Goal: Task Accomplishment & Management: Use online tool/utility

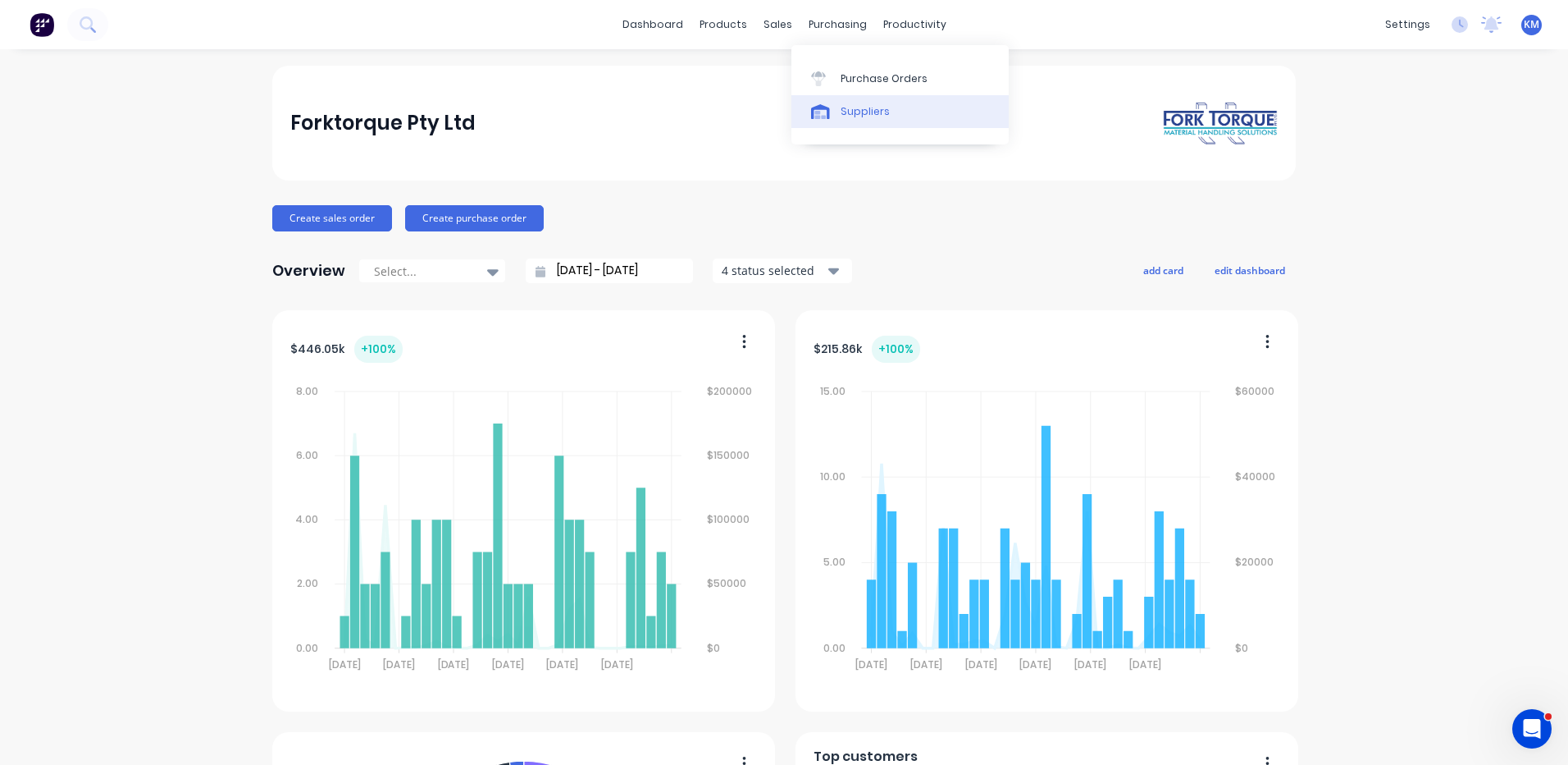
click at [854, 117] on div "Suppliers" at bounding box center [865, 112] width 49 height 15
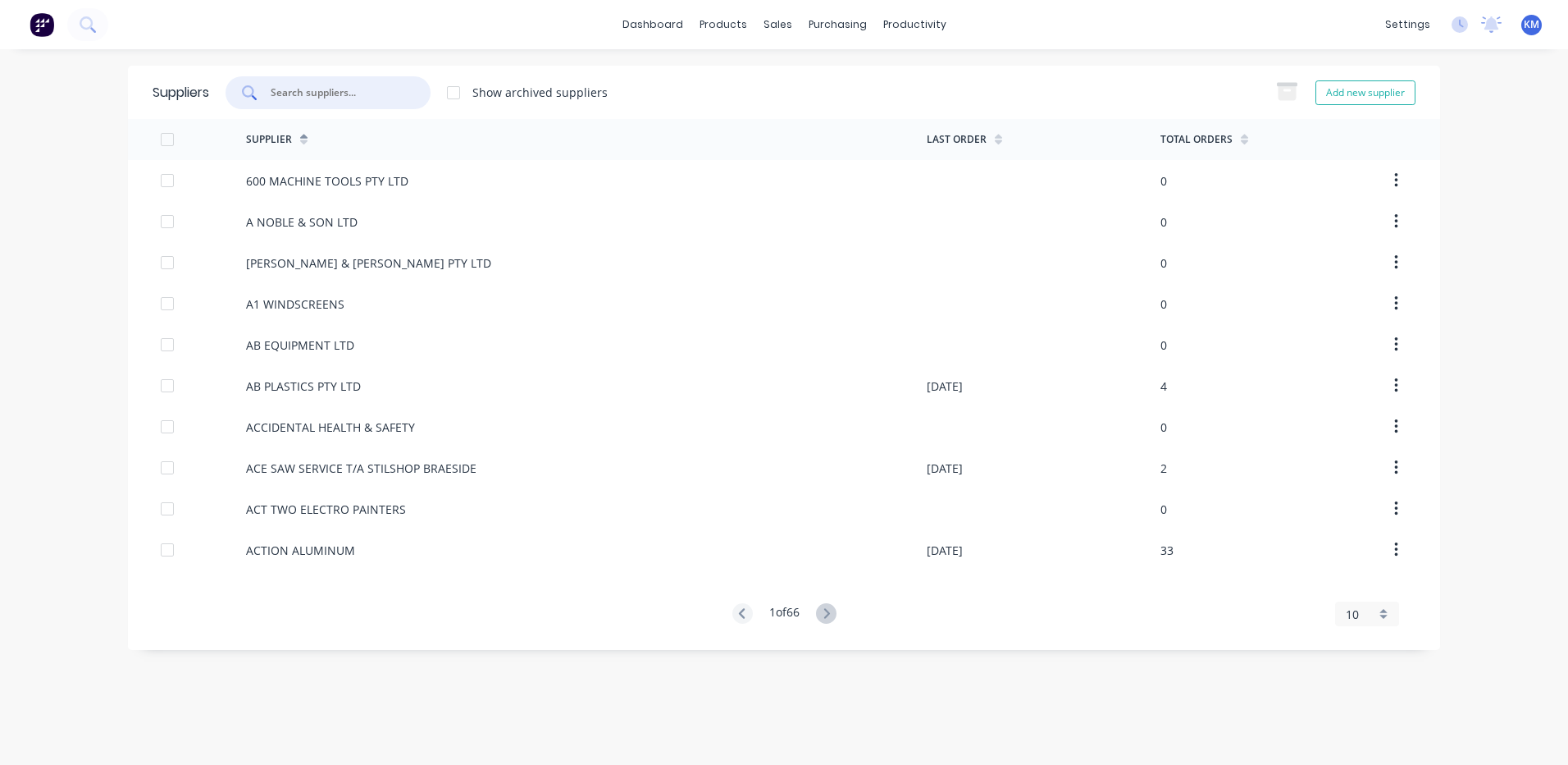
click at [382, 97] on input "text" at bounding box center [337, 92] width 136 height 16
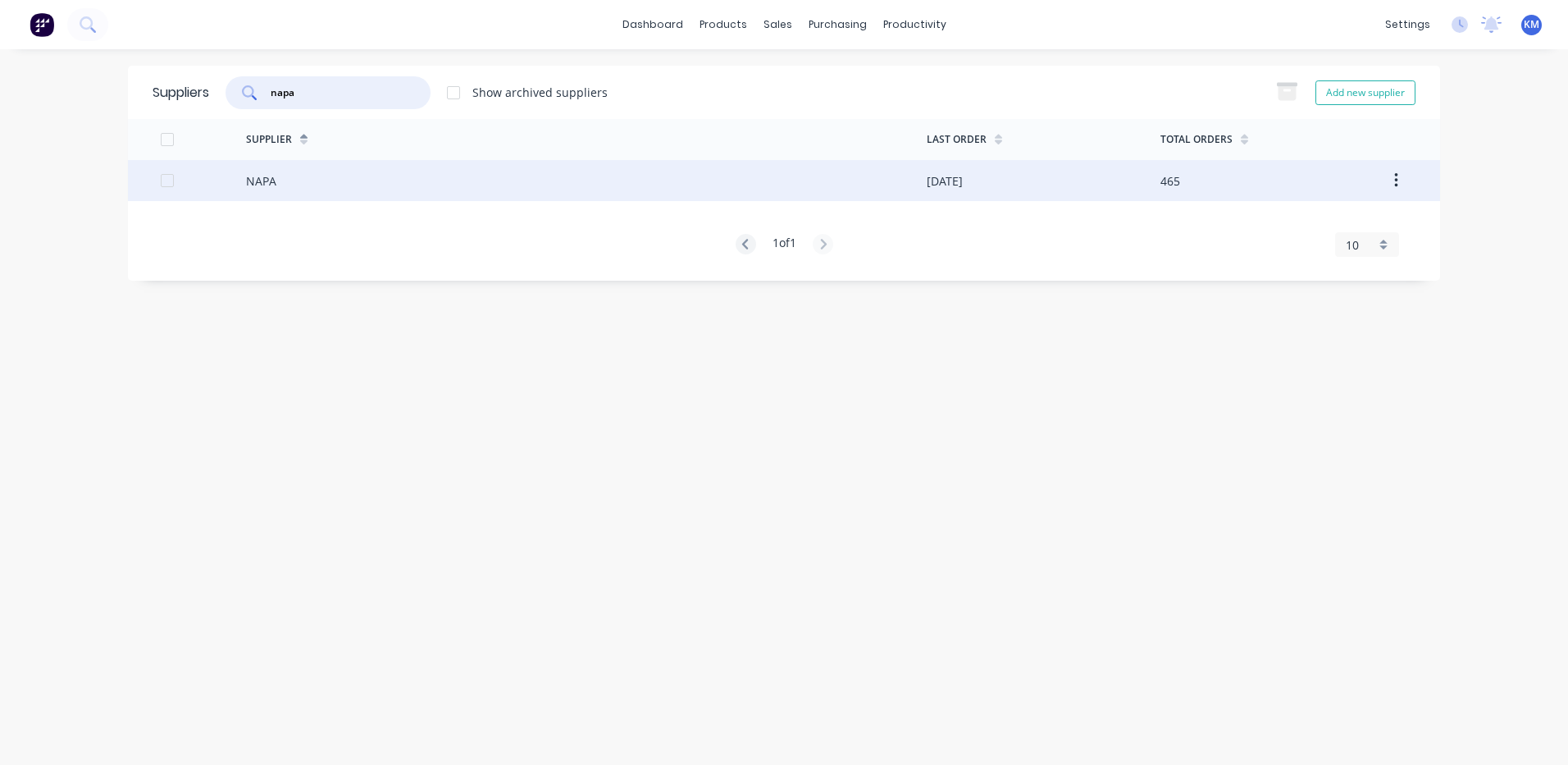
type input "napa"
click at [396, 186] on div "NAPA" at bounding box center [587, 180] width 681 height 41
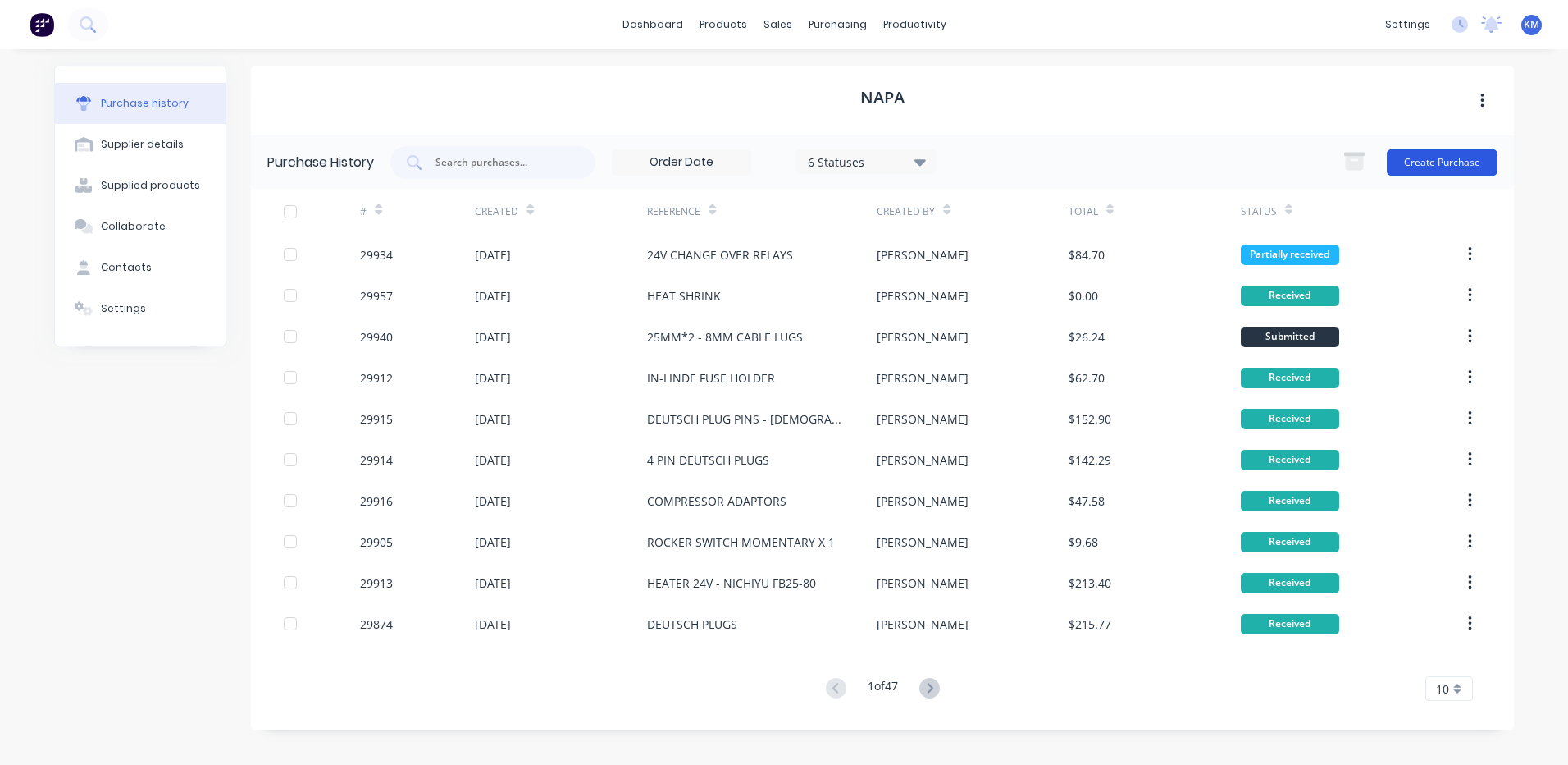
click at [1395, 167] on button "Create Purchase" at bounding box center [1442, 163] width 110 height 27
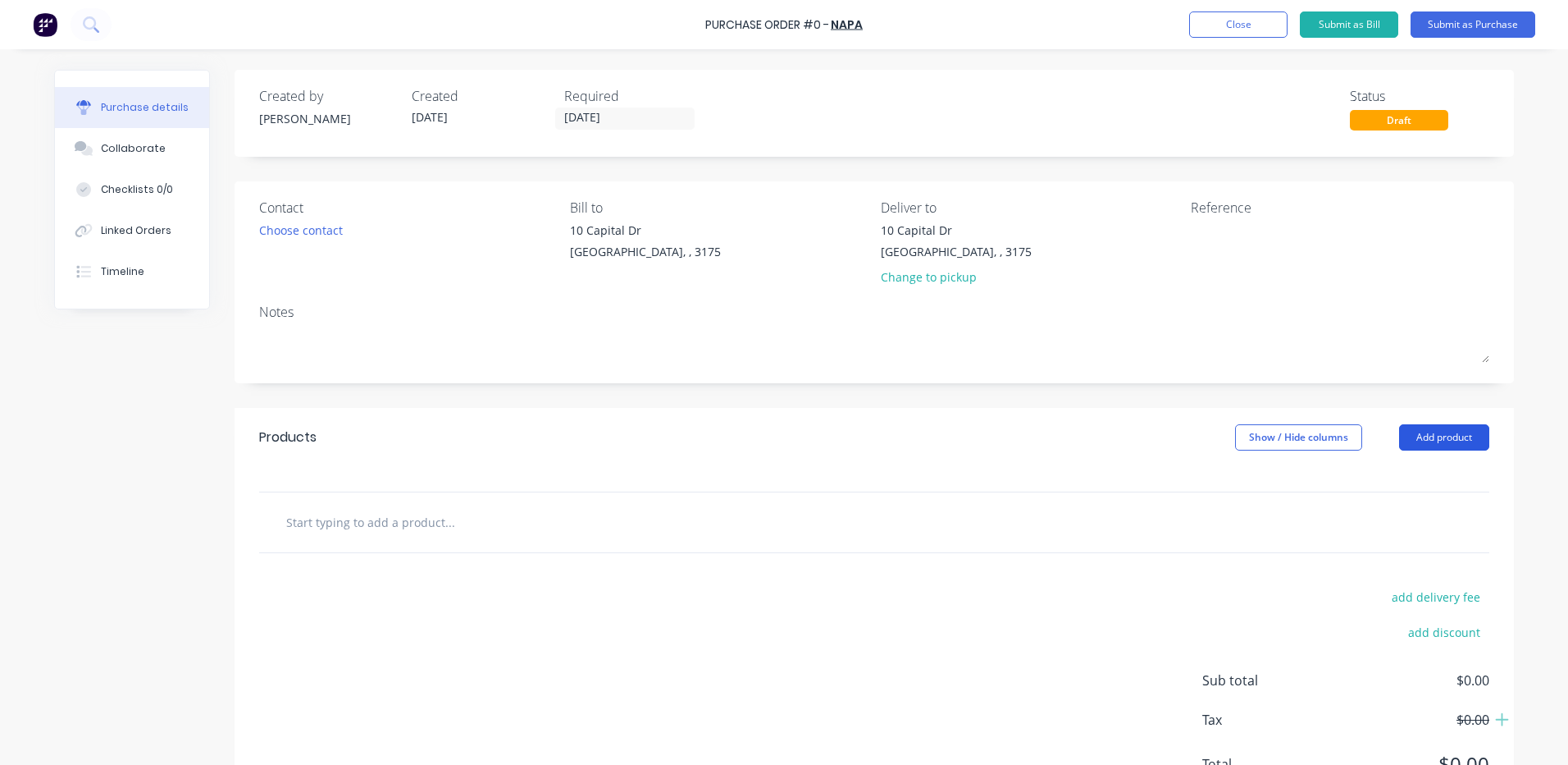
click at [1410, 426] on button "Add product" at bounding box center [1444, 438] width 90 height 27
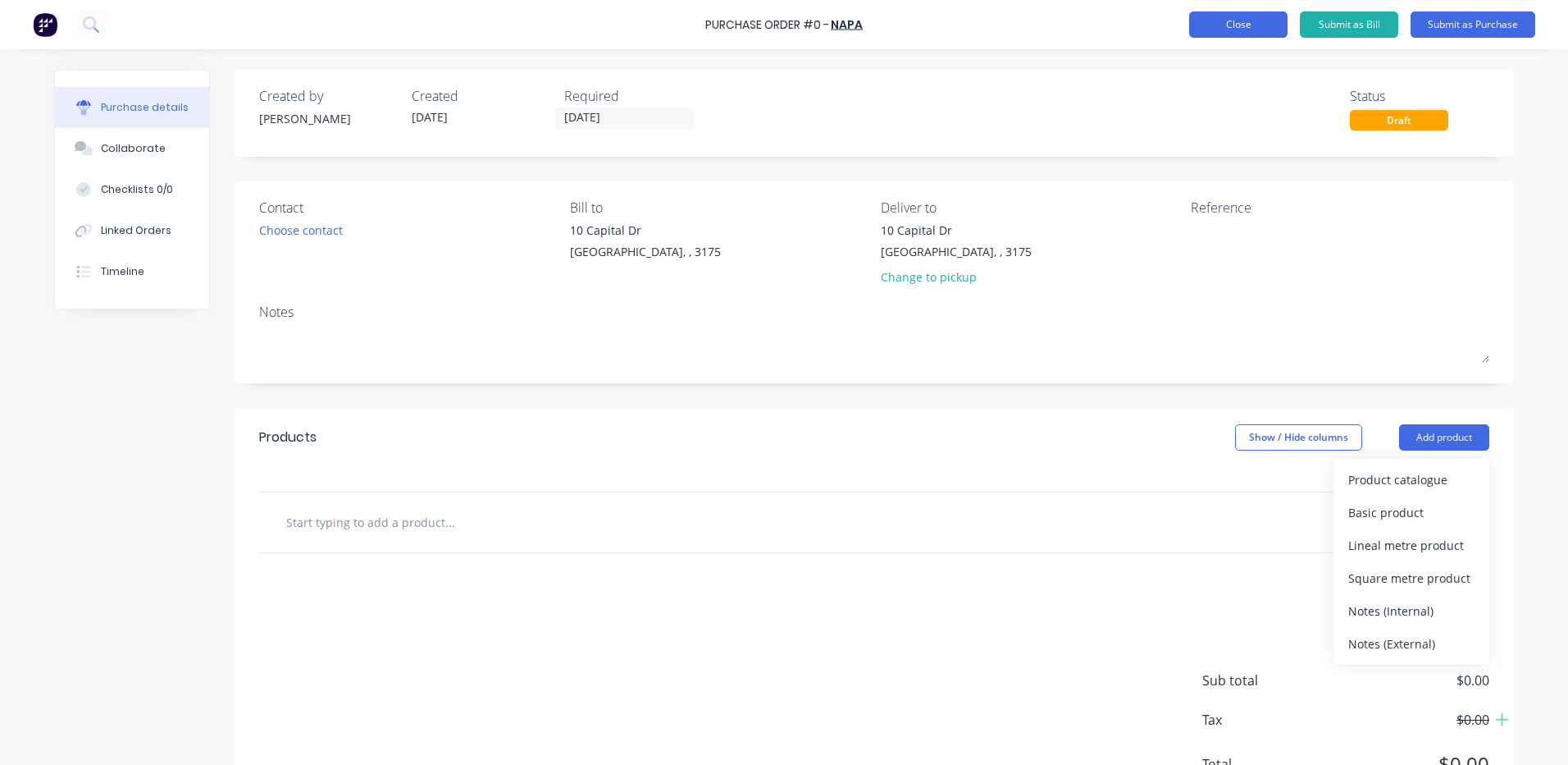
click at [1249, 16] on button "Close" at bounding box center [1239, 25] width 99 height 27
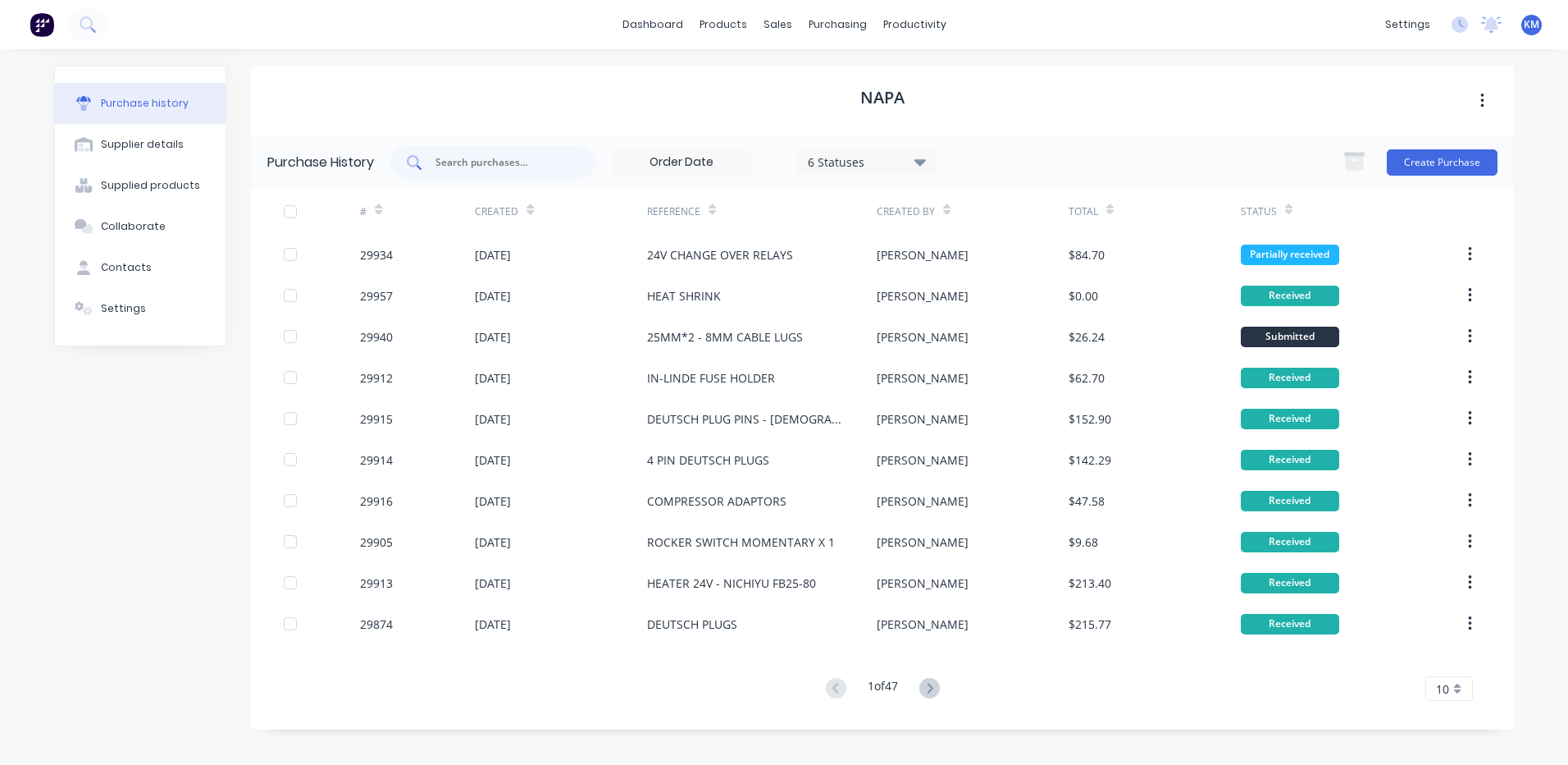
click at [534, 165] on input "text" at bounding box center [501, 162] width 136 height 16
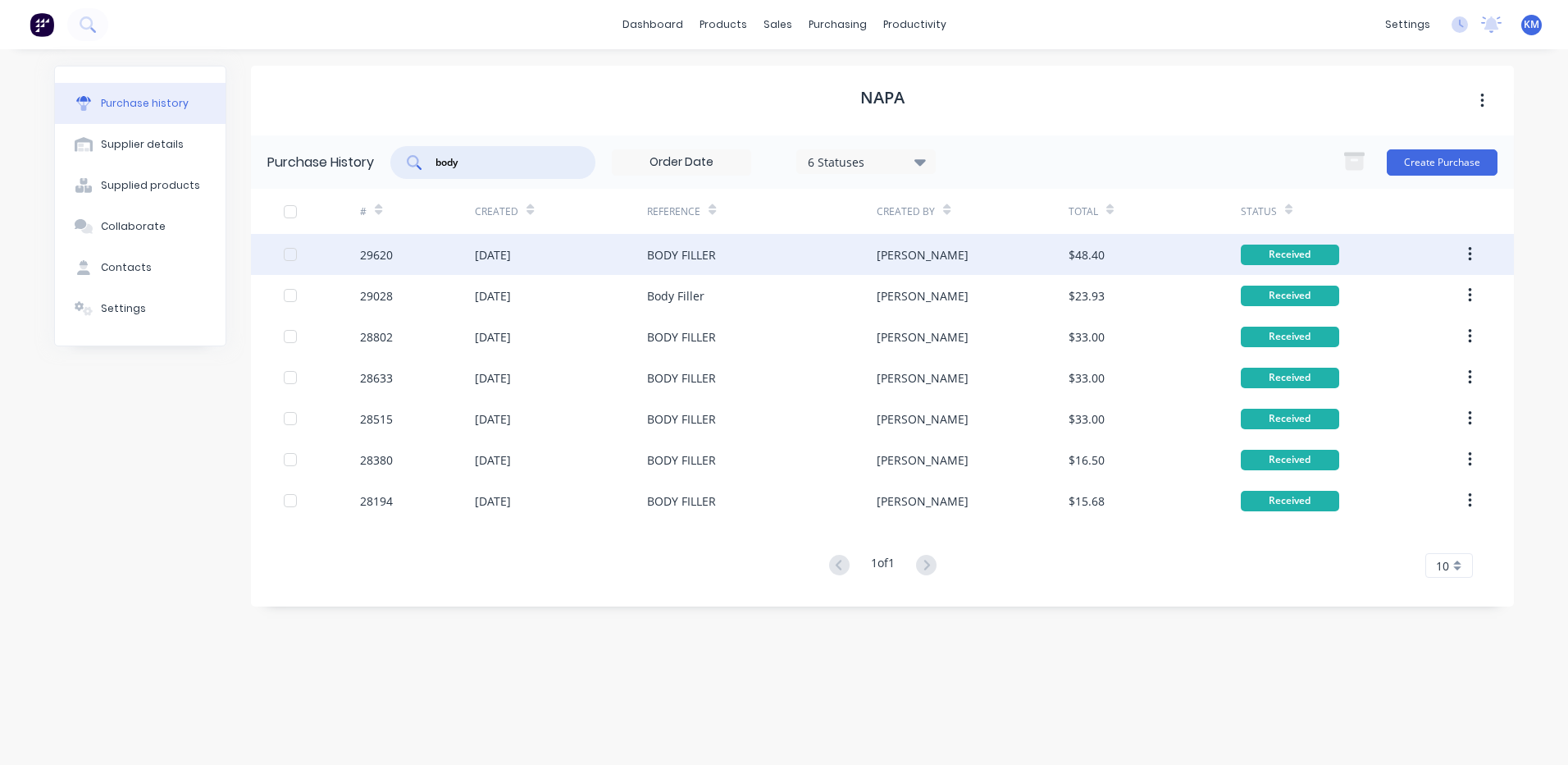
type input "body"
click at [632, 258] on div "[DATE]" at bounding box center [561, 254] width 172 height 41
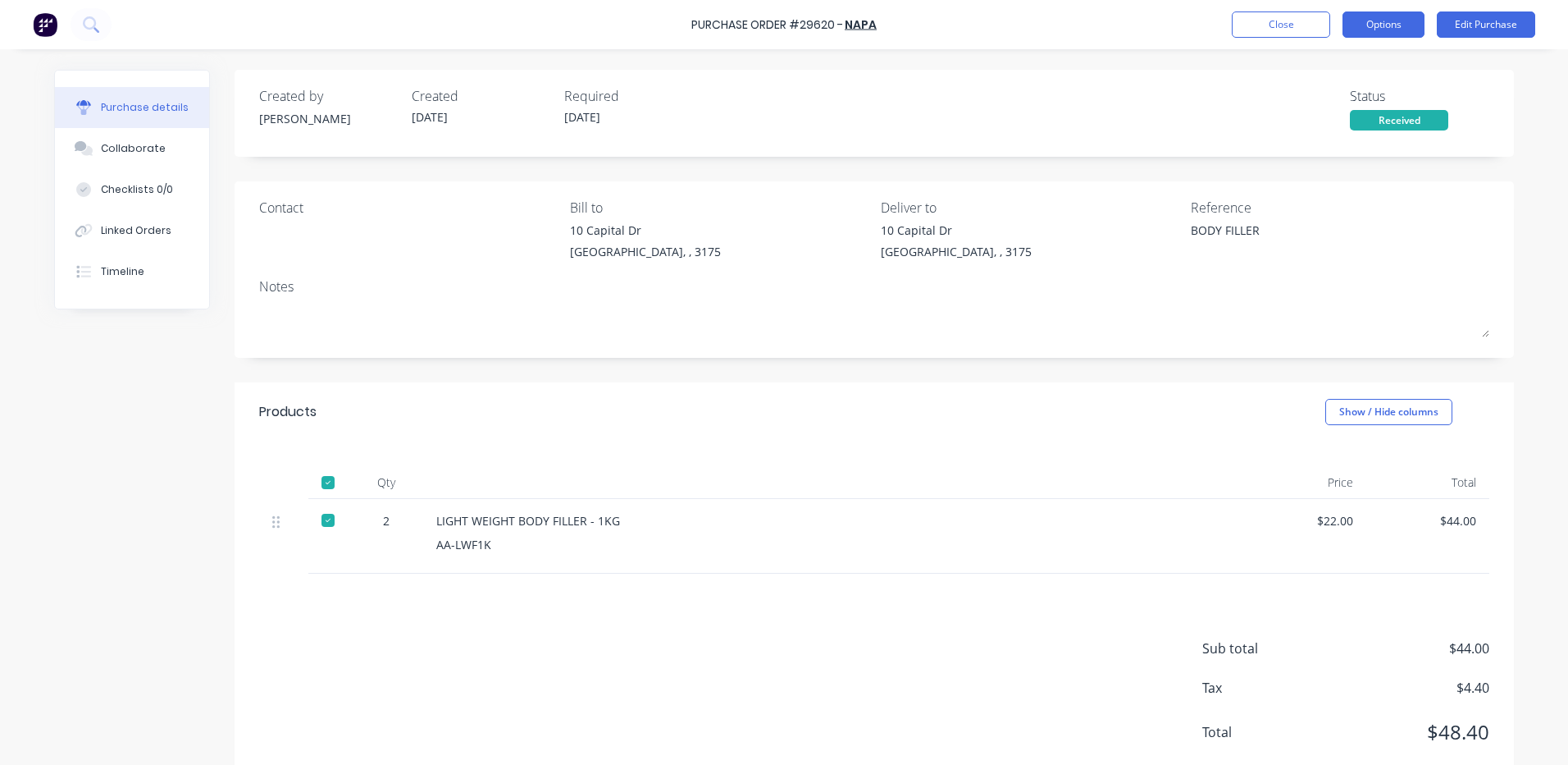
click at [1369, 17] on button "Options" at bounding box center [1384, 25] width 82 height 27
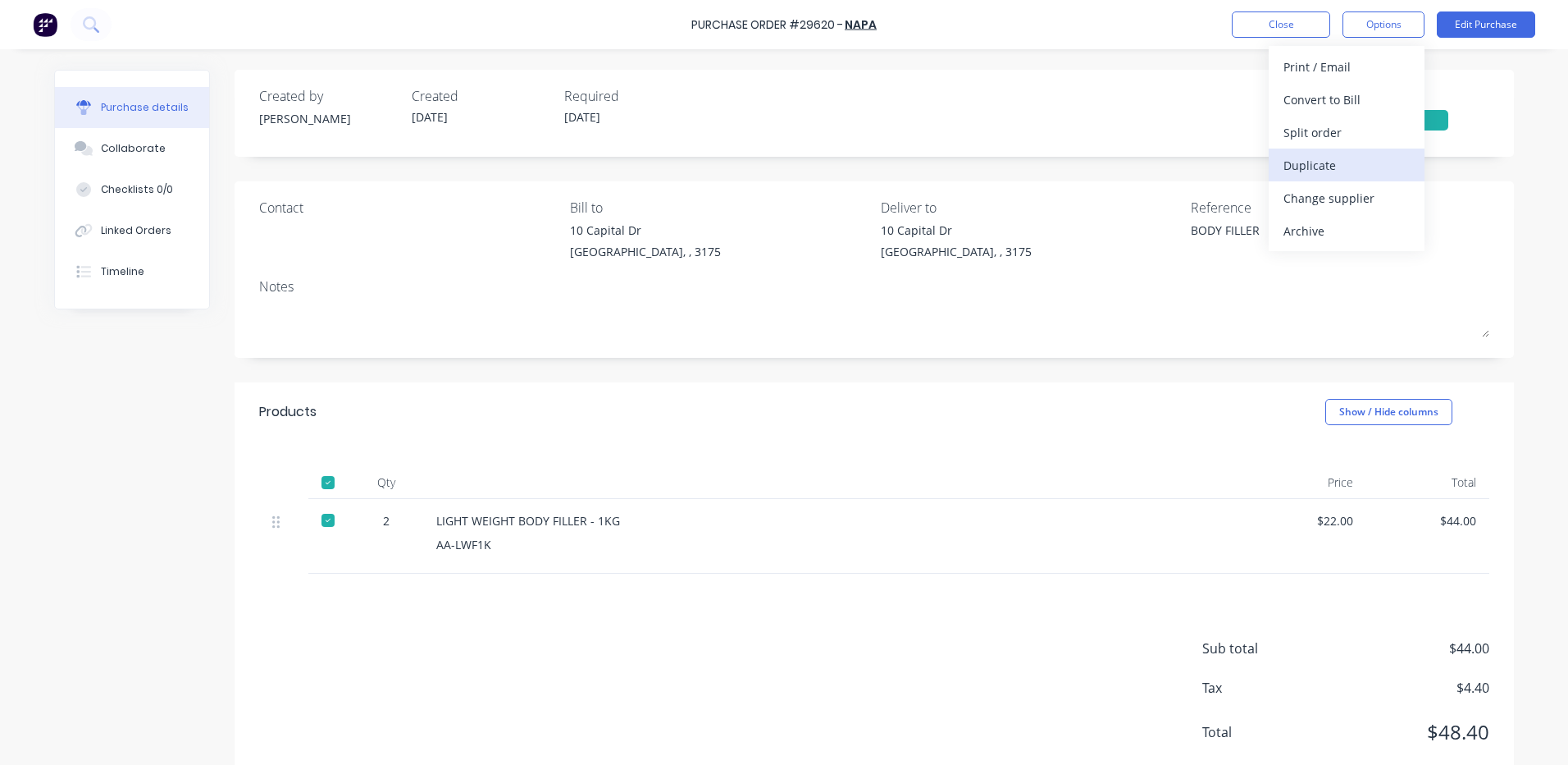
click at [1328, 165] on div "Duplicate" at bounding box center [1346, 165] width 126 height 24
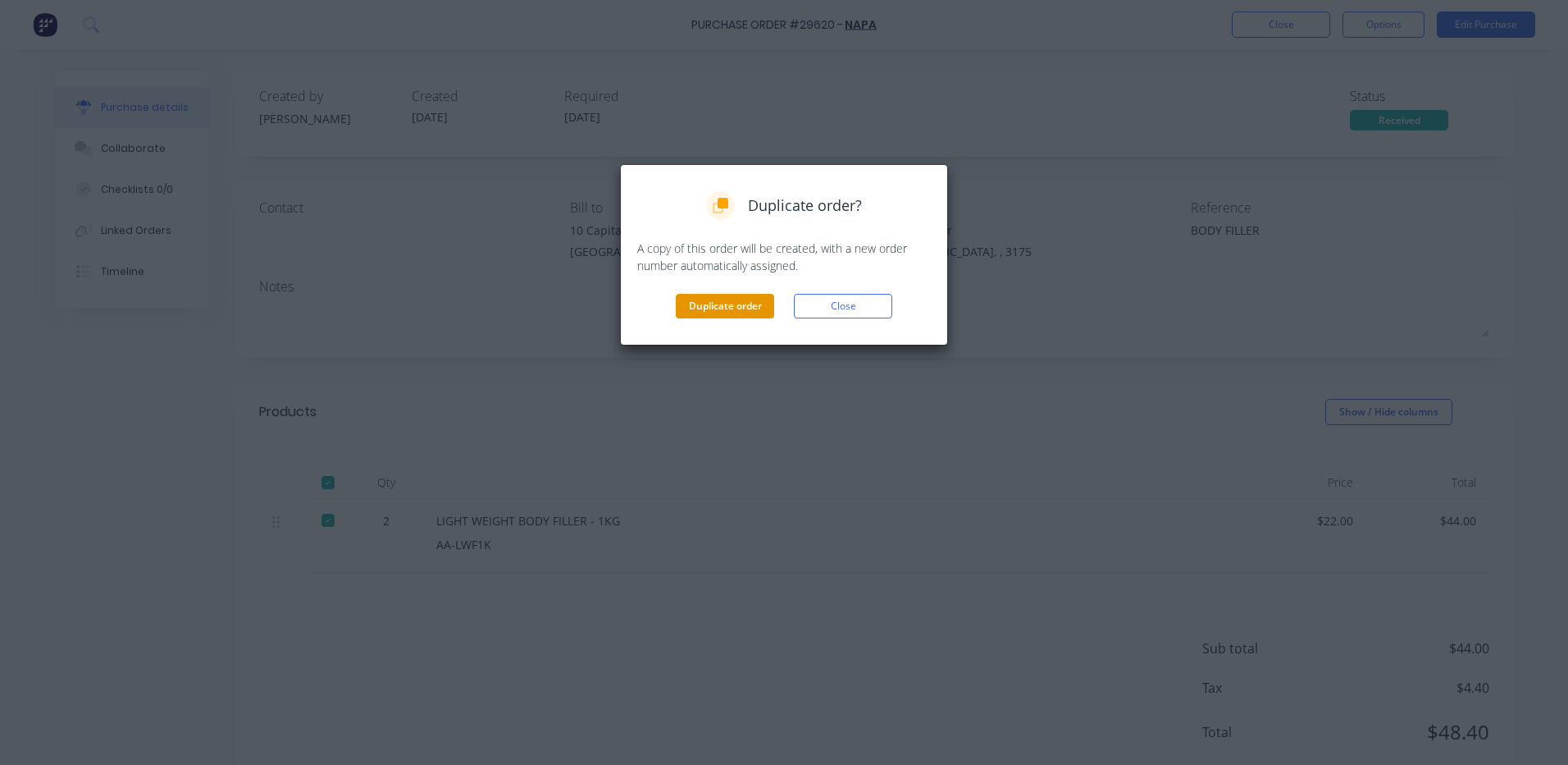
click at [744, 296] on button "Duplicate order" at bounding box center [726, 306] width 99 height 25
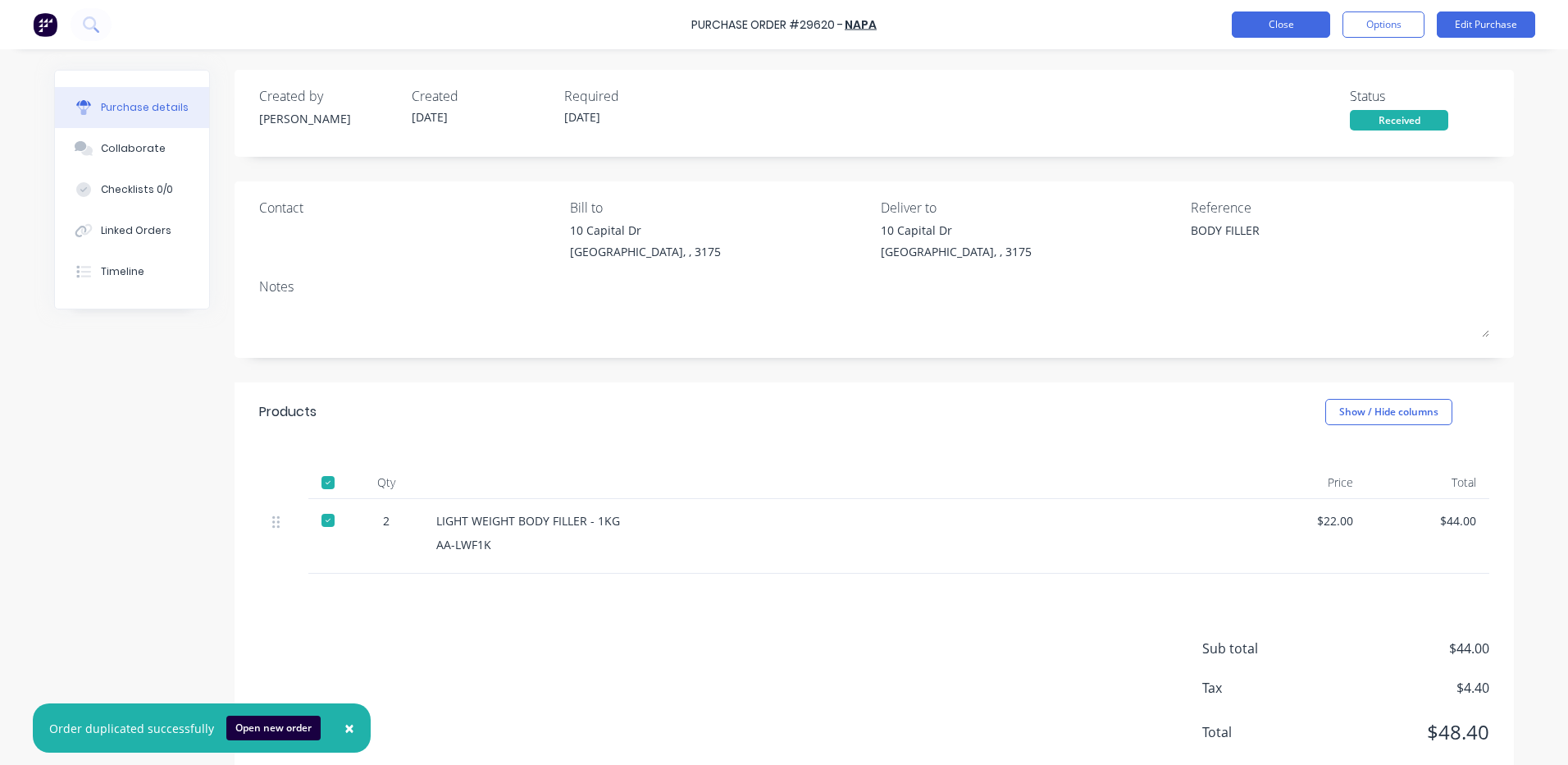
click at [1304, 27] on button "Close" at bounding box center [1282, 25] width 99 height 27
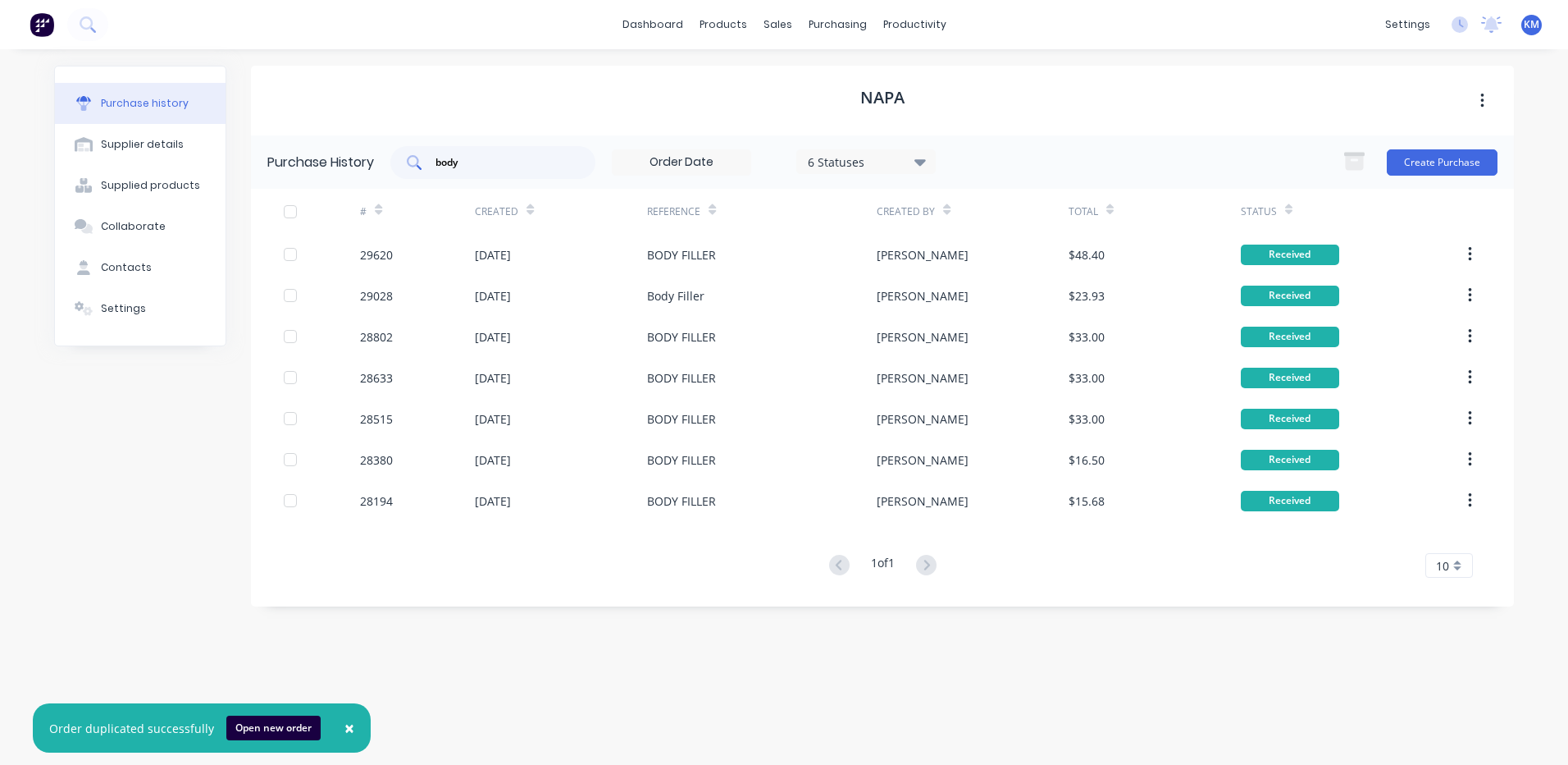
click at [546, 162] on input "body" at bounding box center [501, 162] width 136 height 16
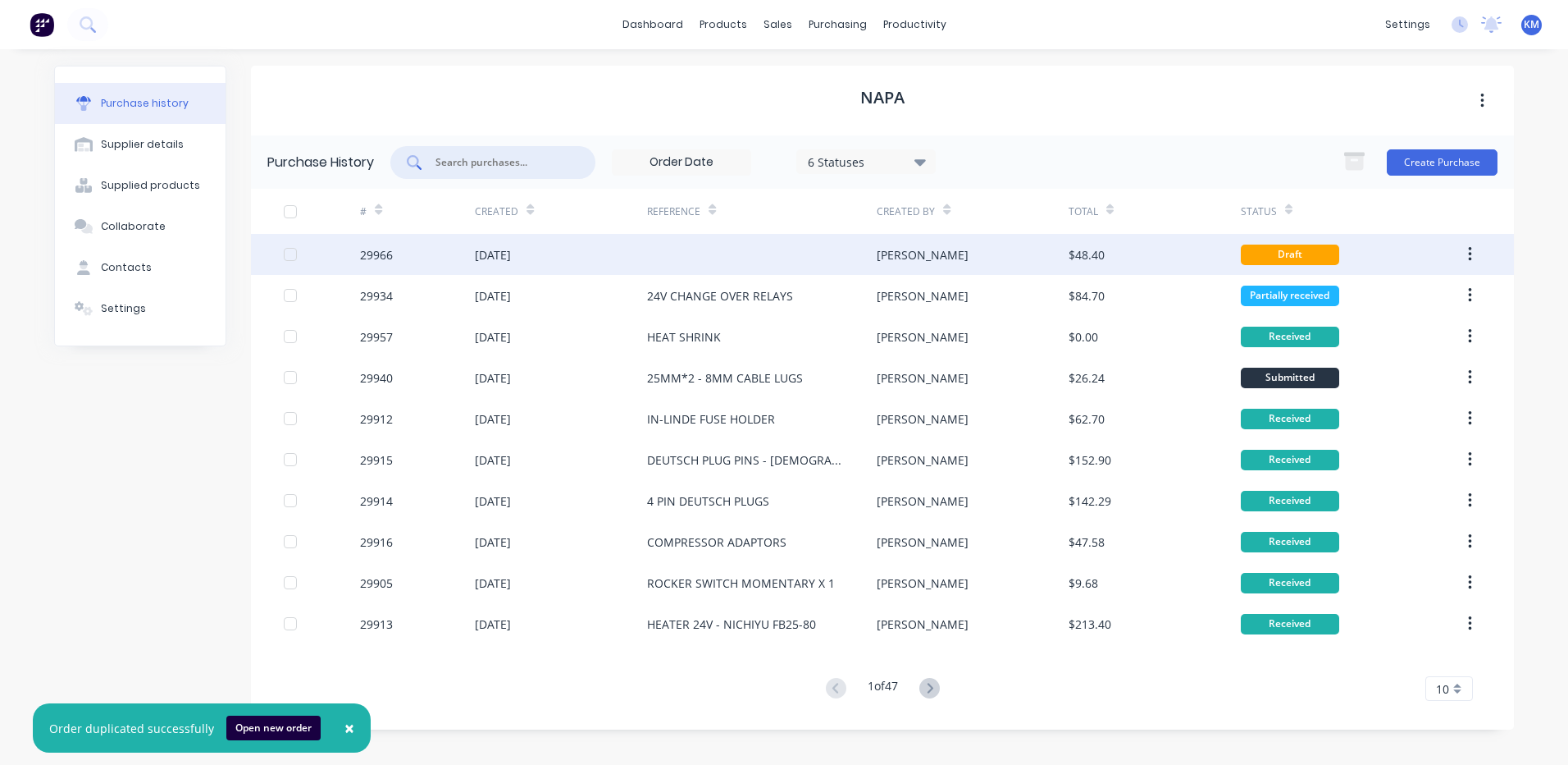
click at [627, 243] on div "[DATE]" at bounding box center [561, 254] width 172 height 41
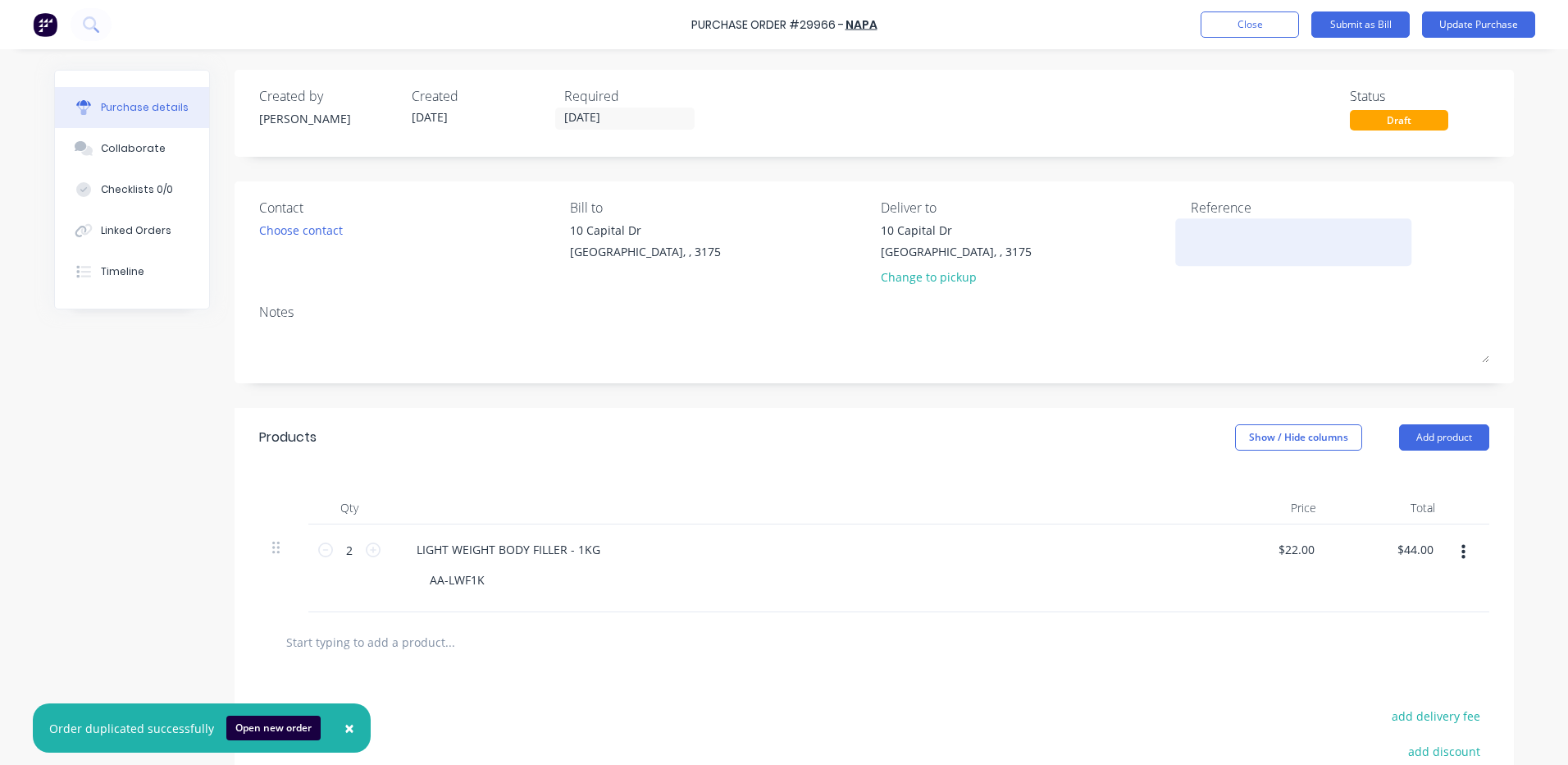
click at [1211, 238] on textarea at bounding box center [1294, 240] width 205 height 37
type textarea "BODY FILLER"
click at [750, 472] on div "Qty Price Total 2 2 LIGHT WEIGHT BODY FILLER - 1KG AA-LWF1K $22.00 $22.00 $44.0…" at bounding box center [875, 539] width 1280 height 146
click at [330, 226] on div "Choose contact" at bounding box center [301, 230] width 84 height 17
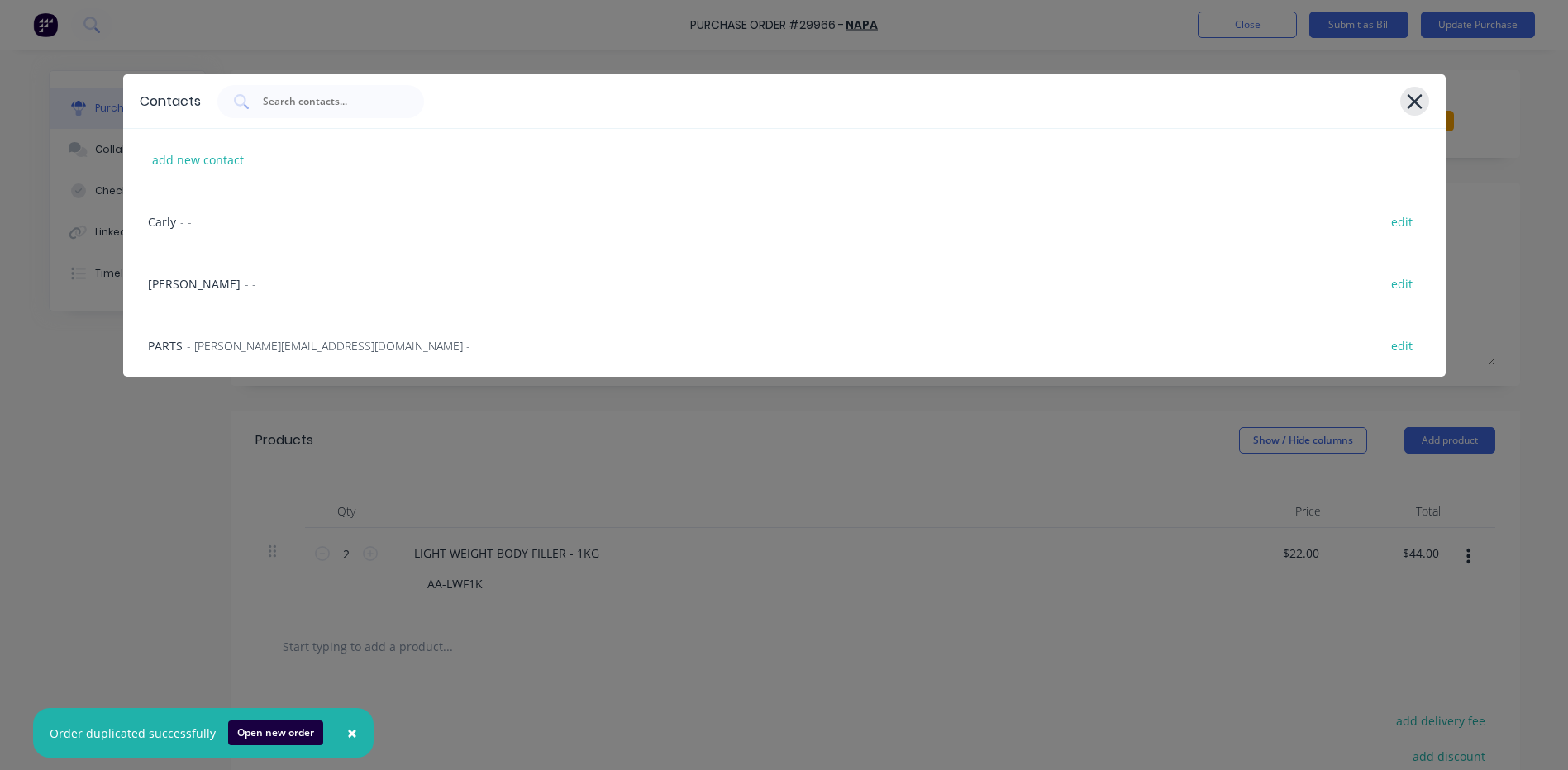
click at [1413, 104] on icon at bounding box center [1414, 102] width 17 height 23
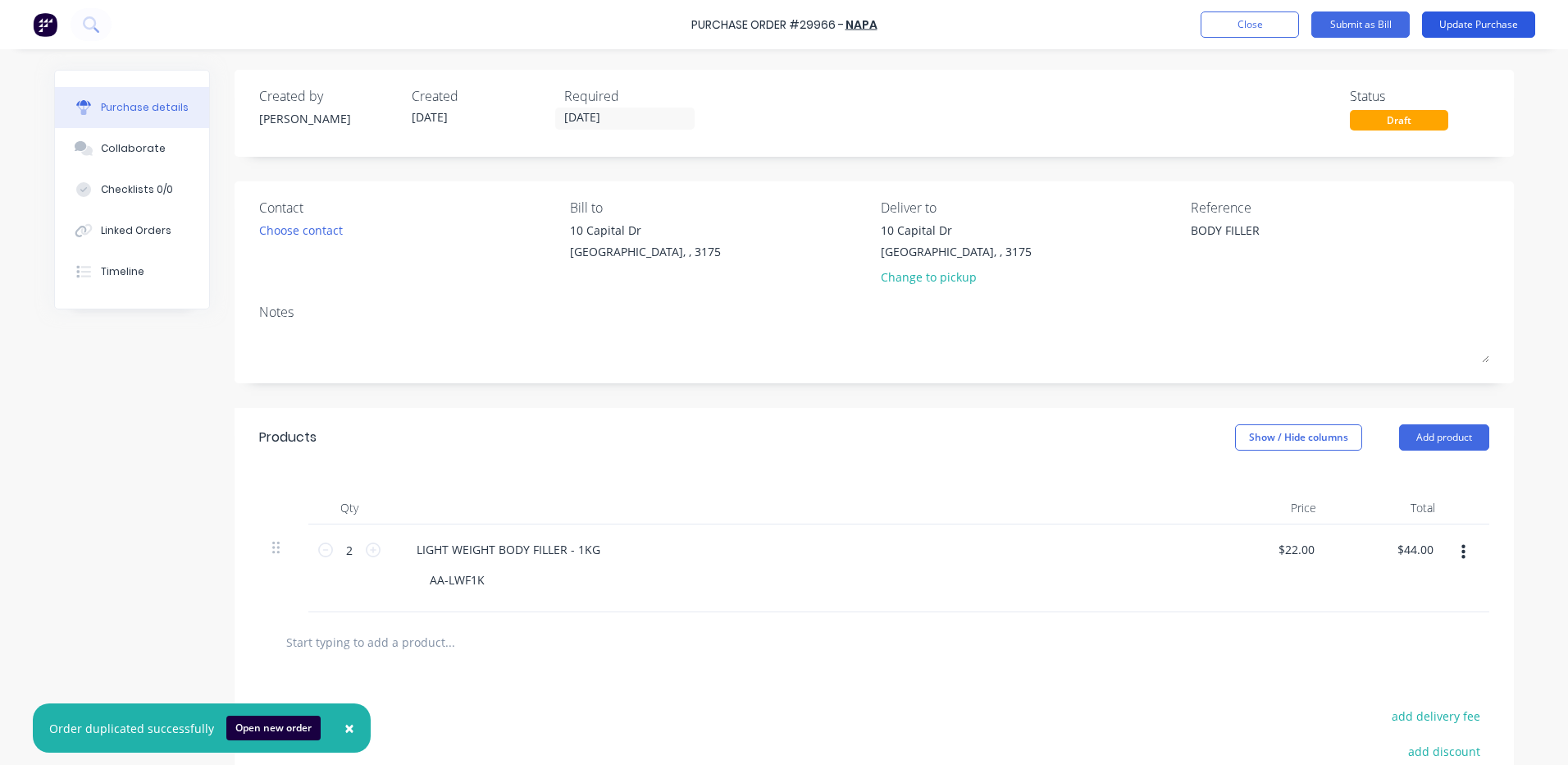
click at [1461, 24] on button "Update Purchase" at bounding box center [1479, 25] width 113 height 27
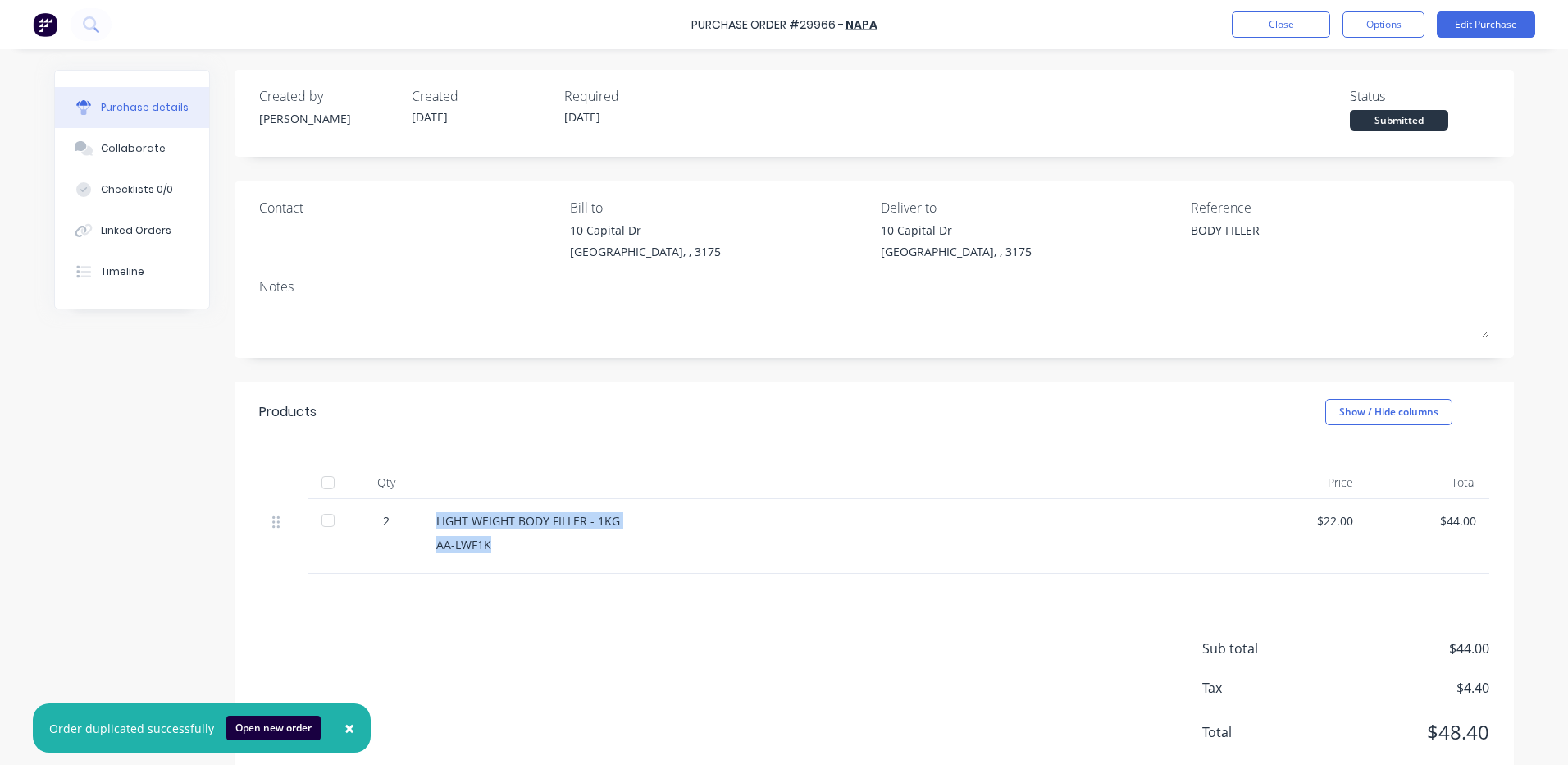
drag, startPoint x: 501, startPoint y: 548, endPoint x: 408, endPoint y: 543, distance: 93.1
click at [408, 543] on div "2 LIGHT WEIGHT BODY FILLER - 1KG AA-LWF1K $22.00 $44.00" at bounding box center [875, 537] width 1230 height 75
click at [423, 543] on div "LIGHT WEIGHT BODY FILLER - 1KG AA-LWF1K" at bounding box center [833, 537] width 821 height 75
click at [476, 547] on div "AA-LWF1K" at bounding box center [833, 544] width 794 height 17
drag, startPoint x: 484, startPoint y: 547, endPoint x: 424, endPoint y: 541, distance: 60.3
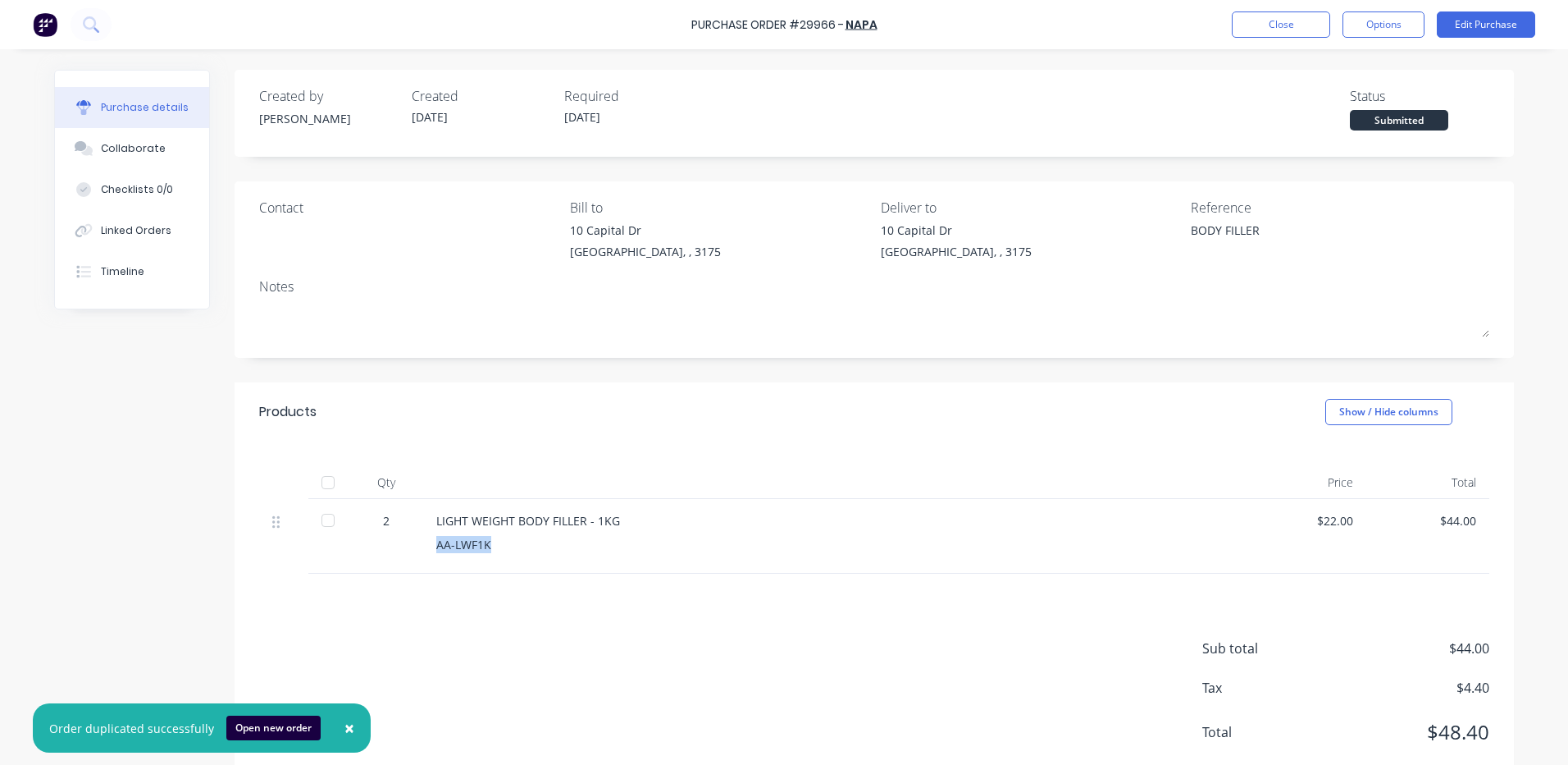
click at [424, 541] on div "LIGHT WEIGHT BODY FILLER - 1KG AA-LWF1K" at bounding box center [833, 537] width 821 height 75
copy div "AA-LWF1K"
click at [1468, 30] on button "Edit Purchase" at bounding box center [1486, 25] width 99 height 27
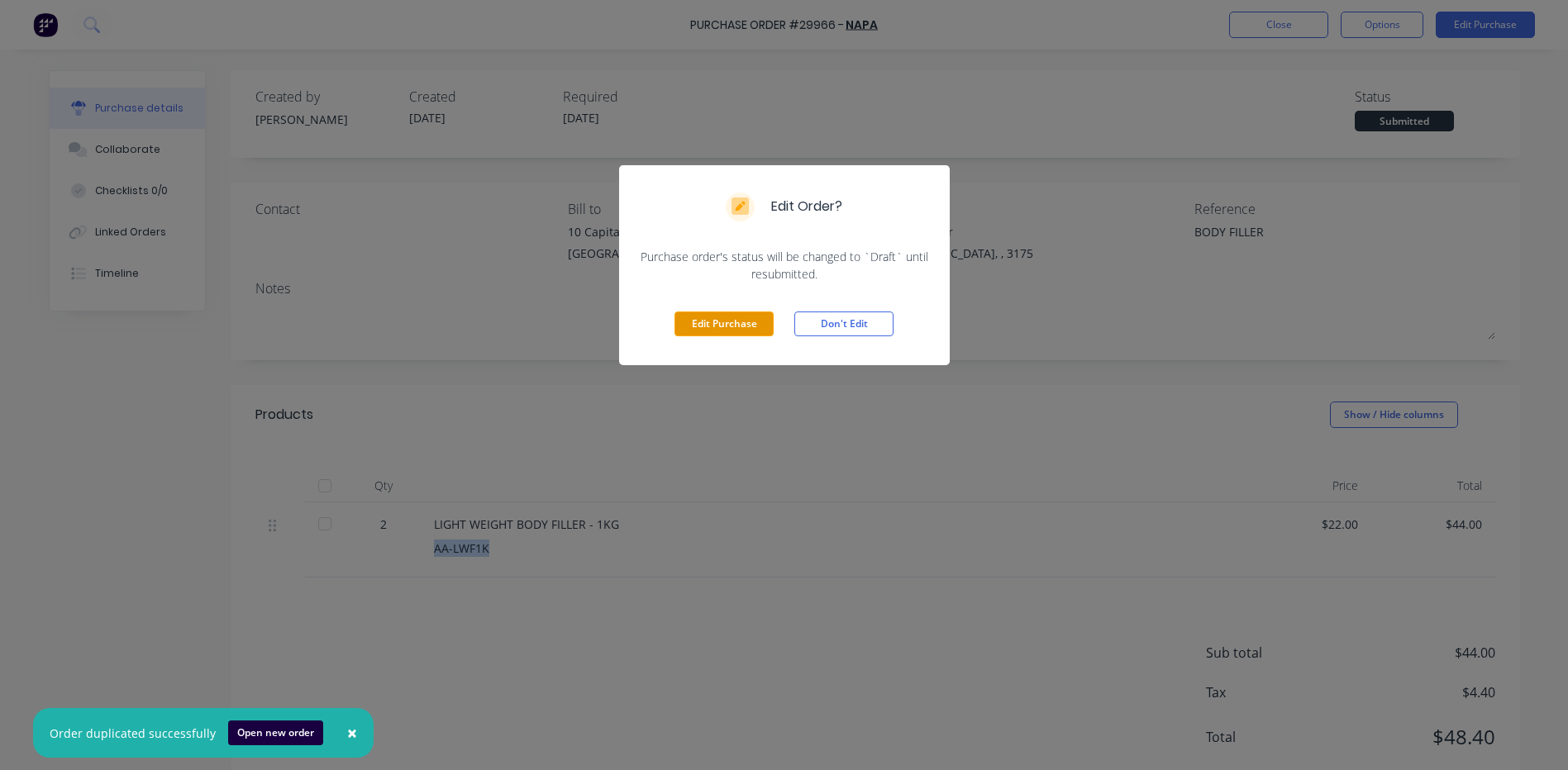
click at [759, 325] on button "Edit Purchase" at bounding box center [724, 324] width 100 height 25
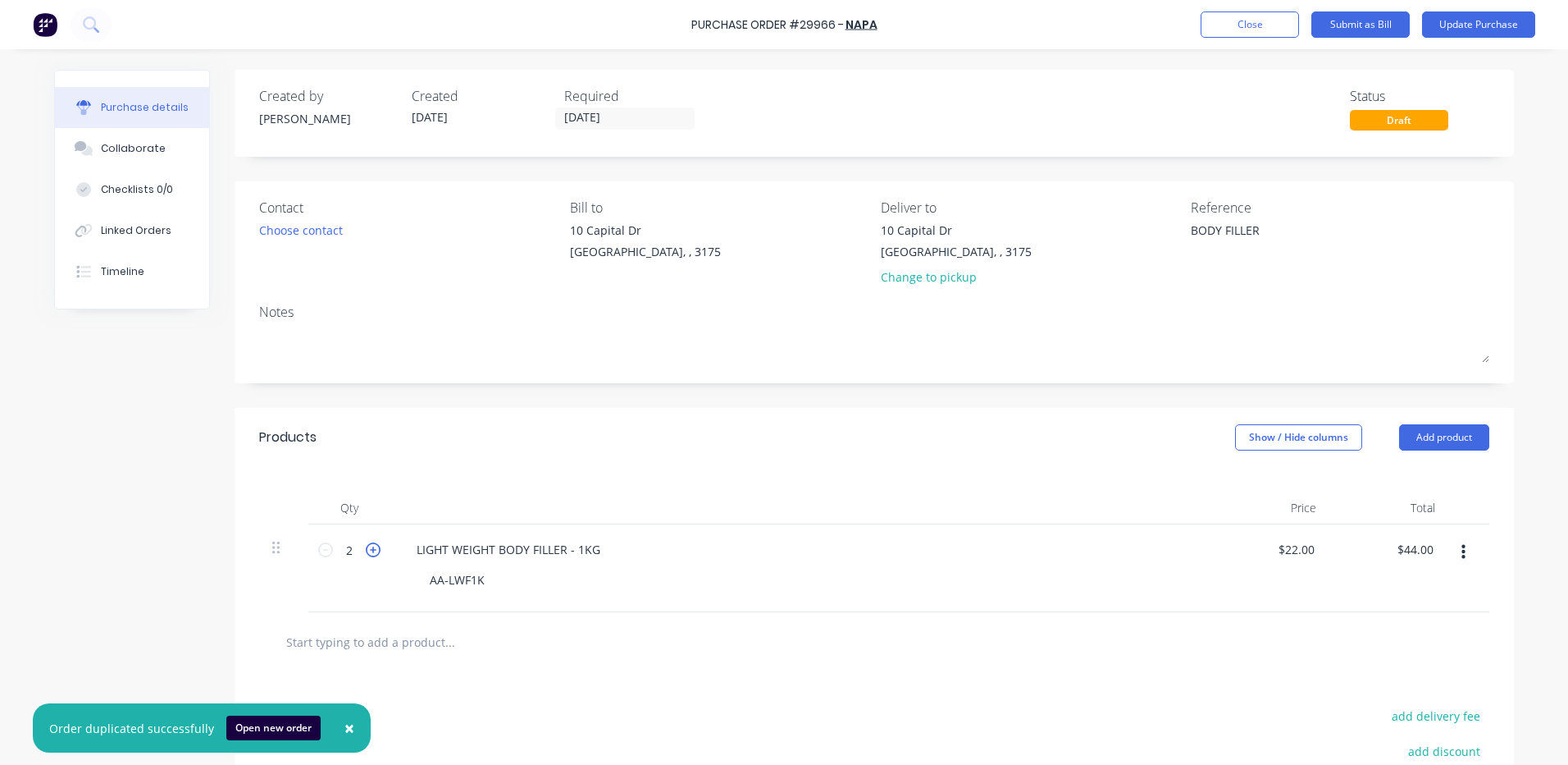
click at [371, 546] on icon at bounding box center [374, 550] width 15 height 15
type input "3"
type input "$66.00"
click at [371, 546] on icon at bounding box center [374, 550] width 15 height 15
type input "4"
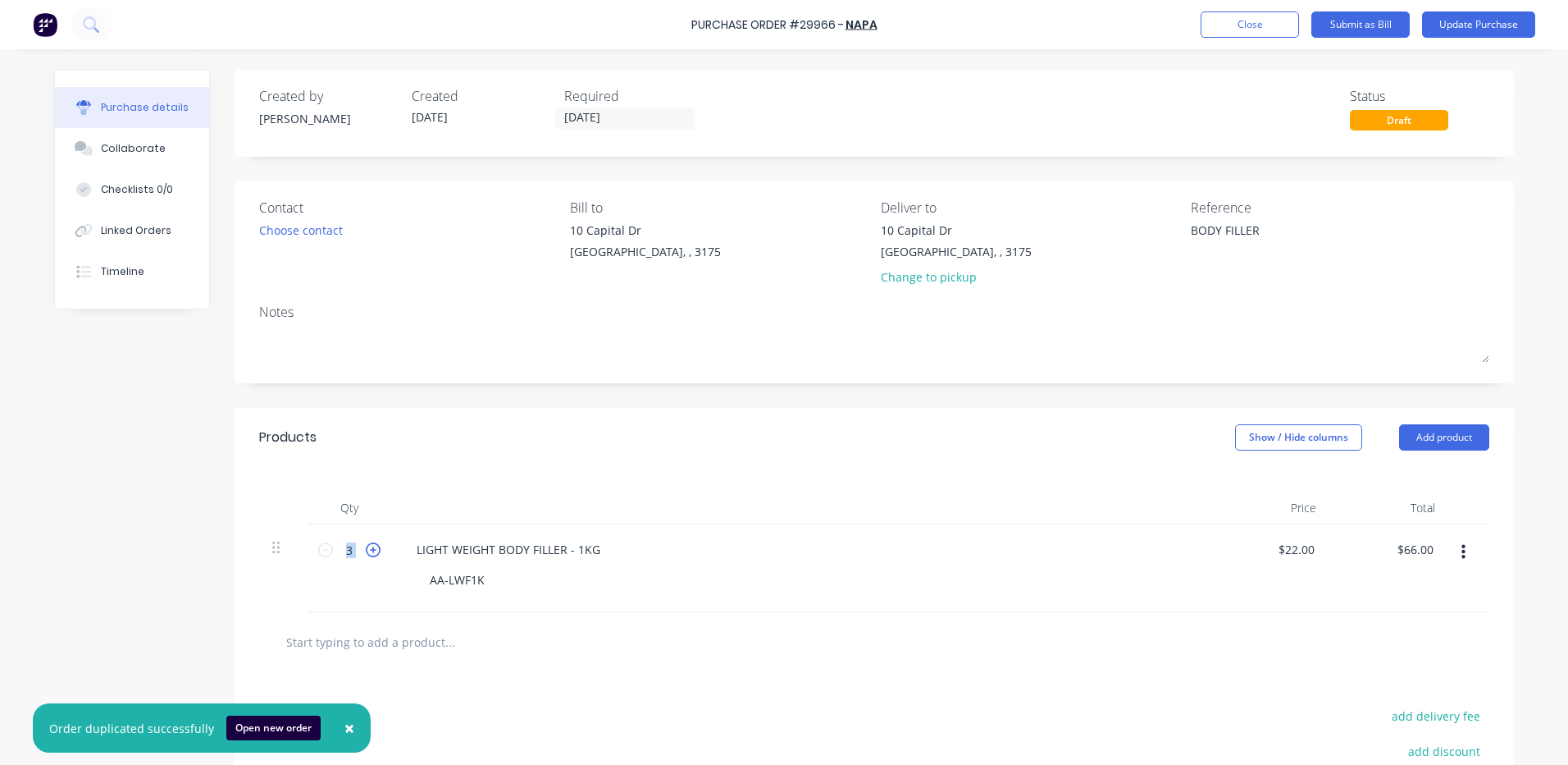
type input "$88.00"
click at [1481, 25] on button "Update Purchase" at bounding box center [1479, 25] width 113 height 27
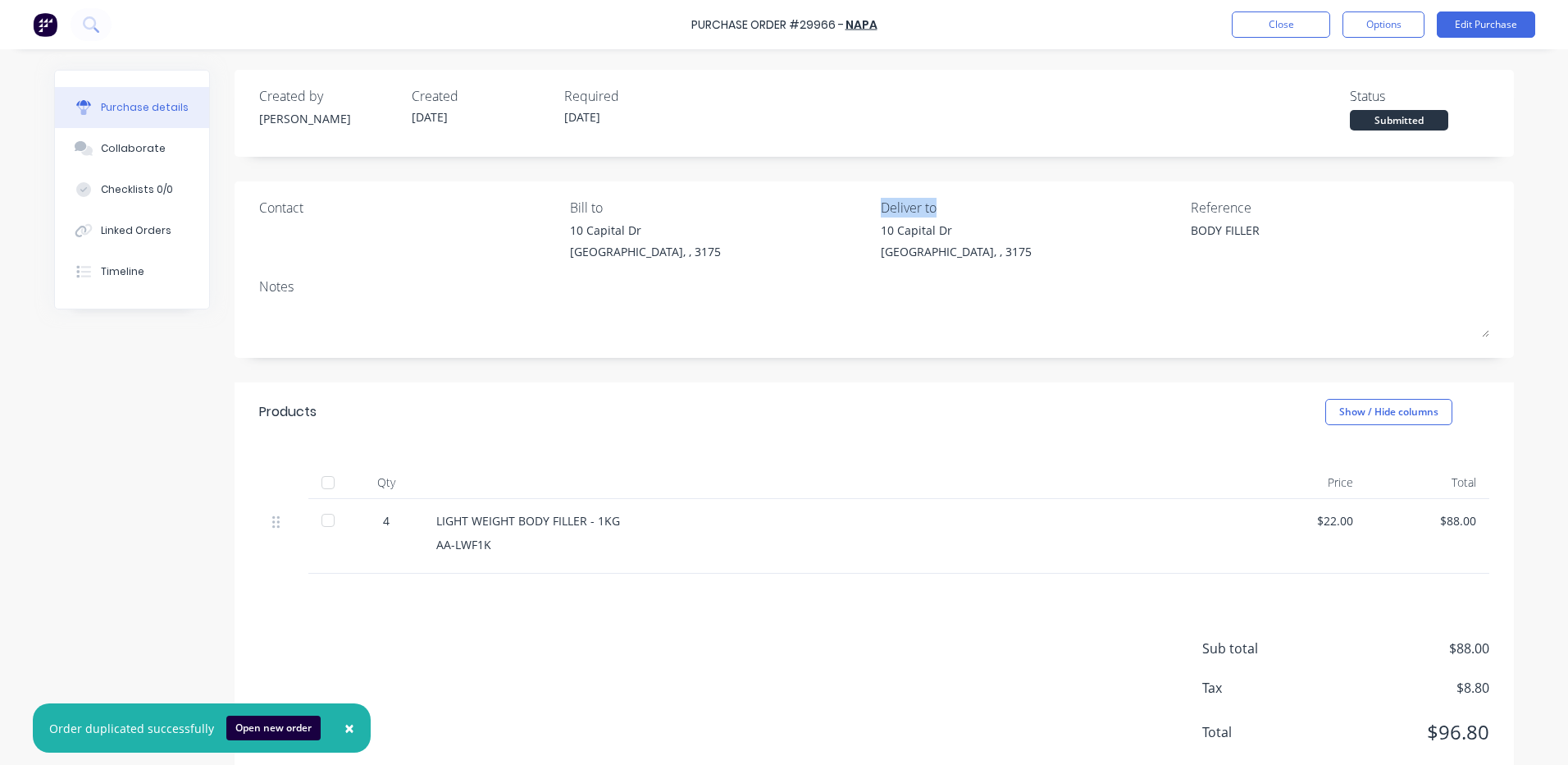
drag, startPoint x: 879, startPoint y: 205, endPoint x: 961, endPoint y: 208, distance: 82.1
click at [961, 208] on div "Deliver to" at bounding box center [1031, 207] width 299 height 20
click at [929, 206] on div "Deliver to" at bounding box center [1031, 207] width 299 height 20
click at [1299, 28] on button "Close" at bounding box center [1282, 25] width 99 height 27
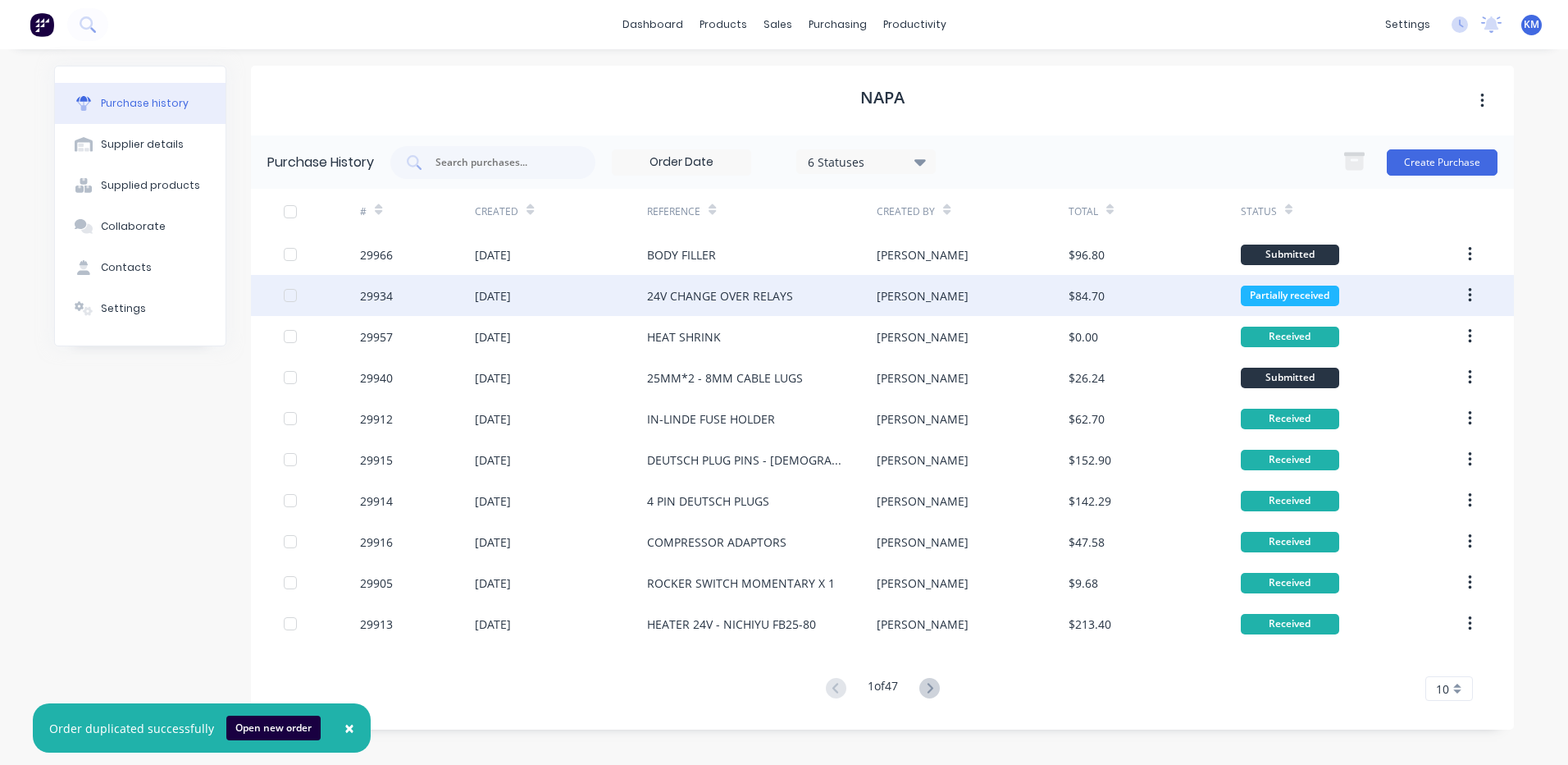
click at [990, 278] on div "[PERSON_NAME]" at bounding box center [972, 295] width 191 height 41
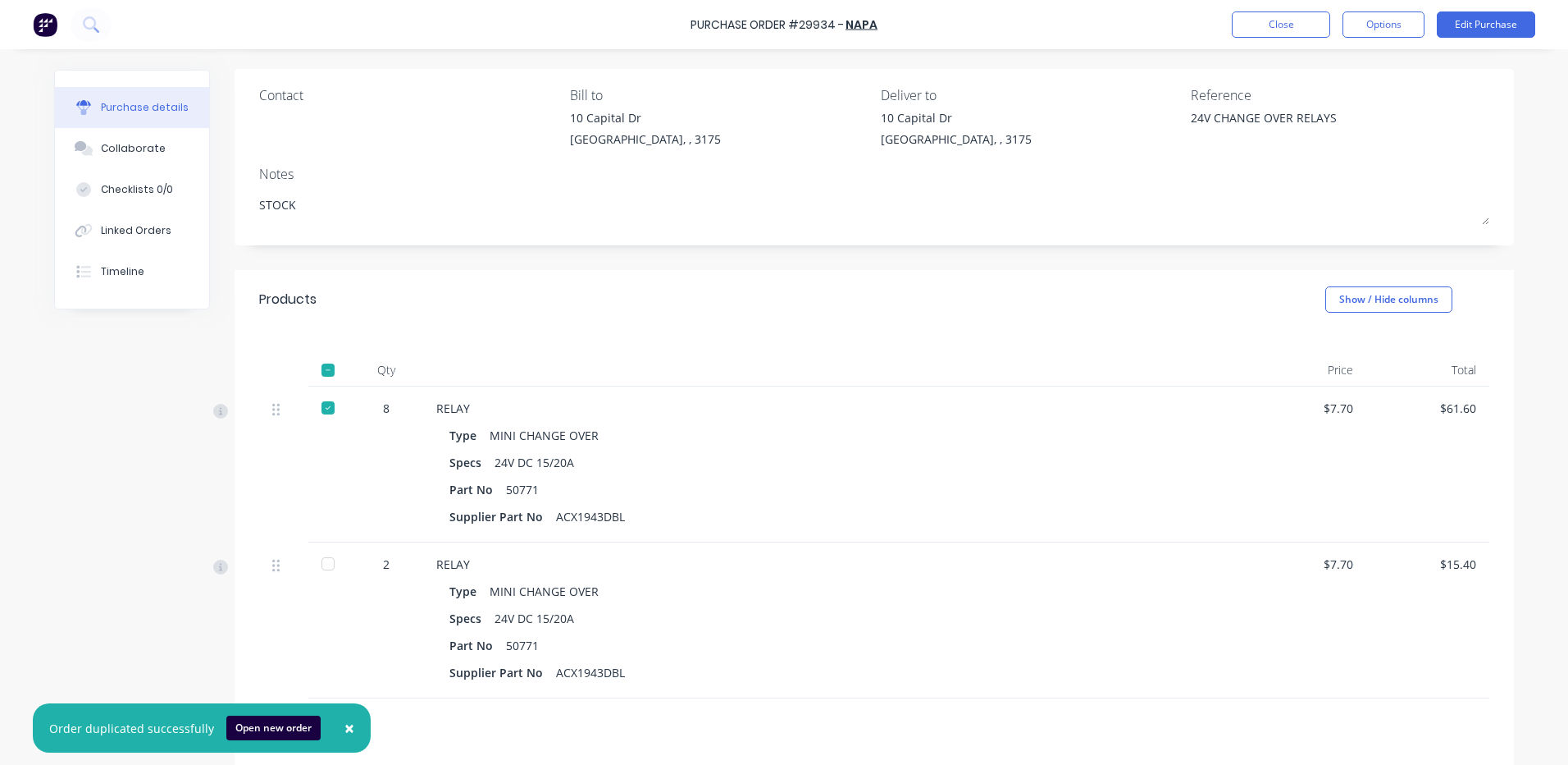
scroll to position [280, 0]
